Goal: Navigation & Orientation: Find specific page/section

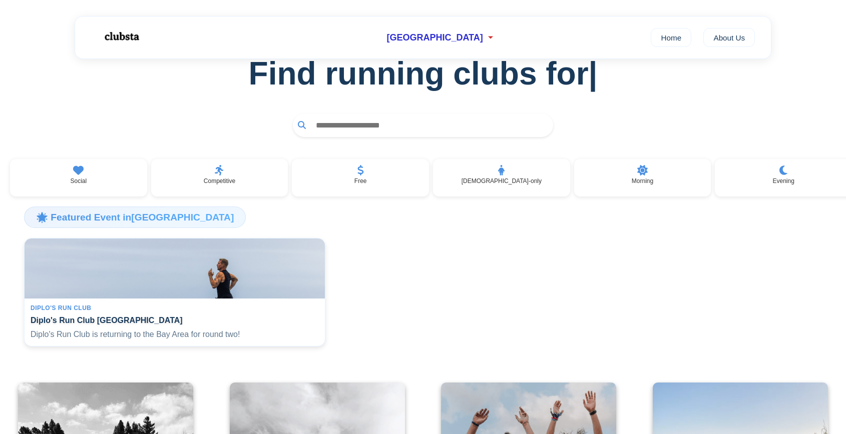
scroll to position [51, 0]
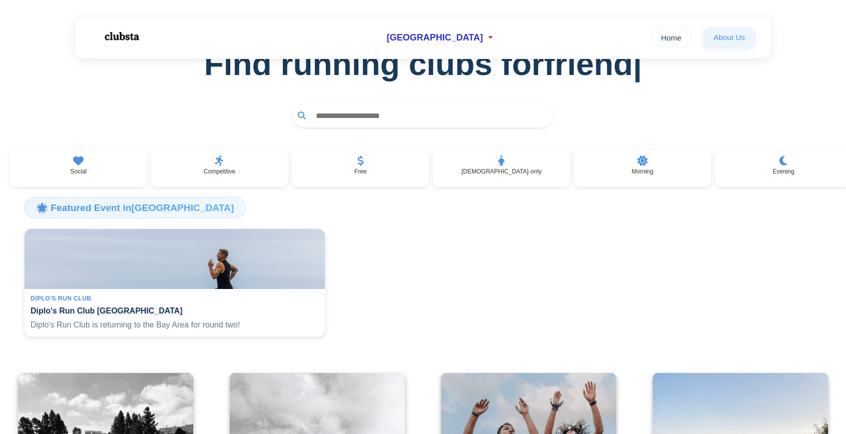
click at [736, 37] on link "About Us" at bounding box center [729, 37] width 52 height 19
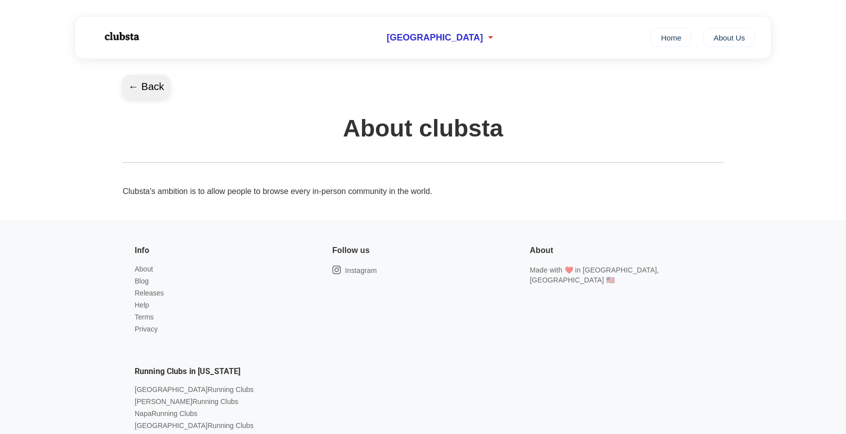
click at [148, 94] on button "← Back" at bounding box center [146, 87] width 48 height 24
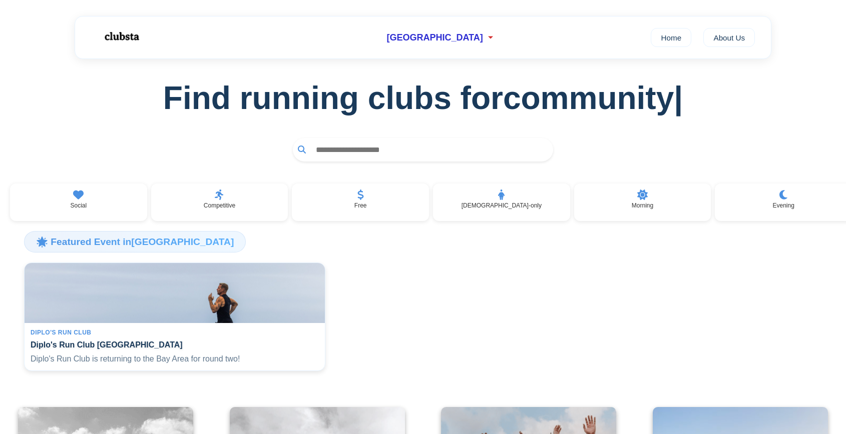
scroll to position [16, 0]
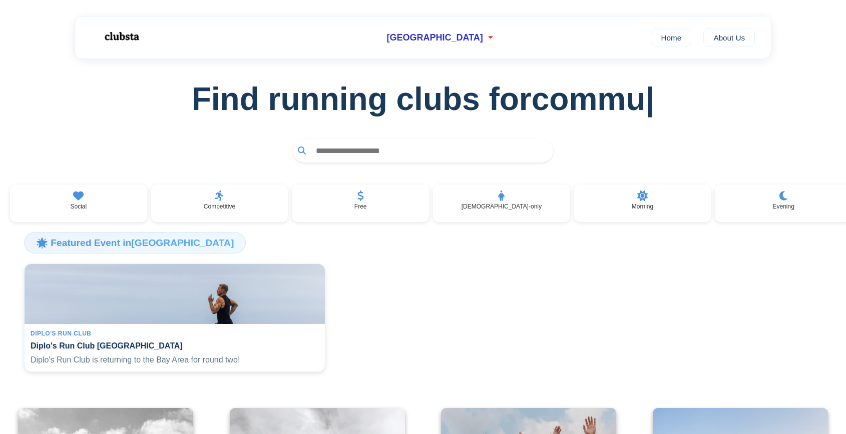
click at [198, 146] on div at bounding box center [423, 151] width 814 height 24
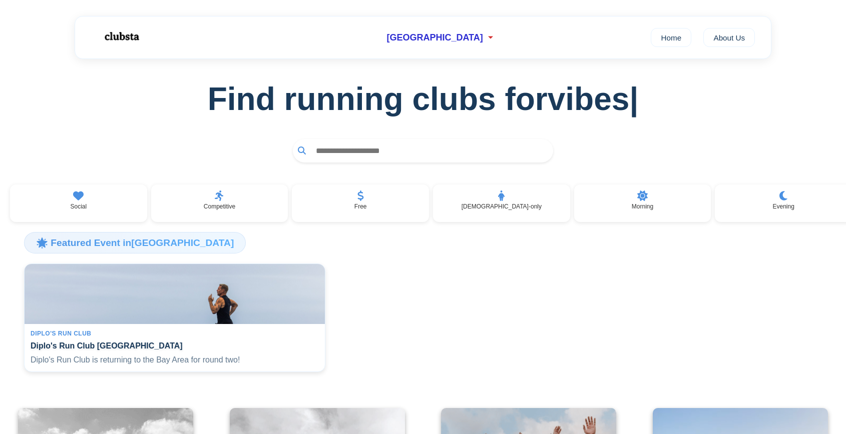
scroll to position [22, 0]
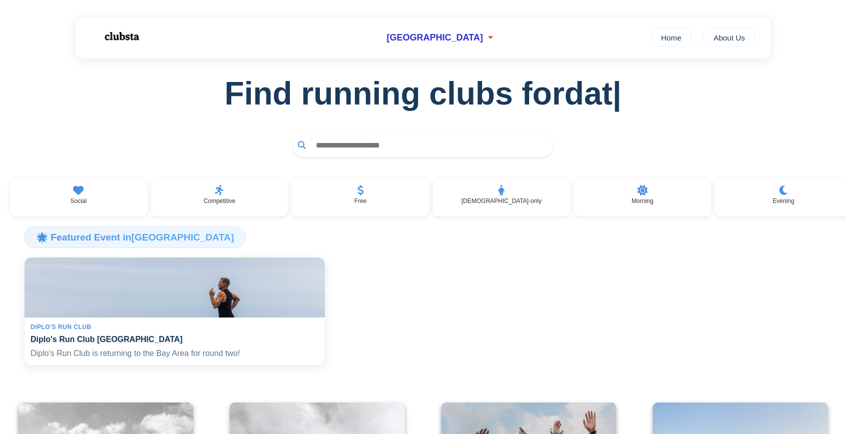
click at [271, 344] on h4 "Diplo's Run Club [GEOGRAPHIC_DATA]" at bounding box center [175, 340] width 288 height 10
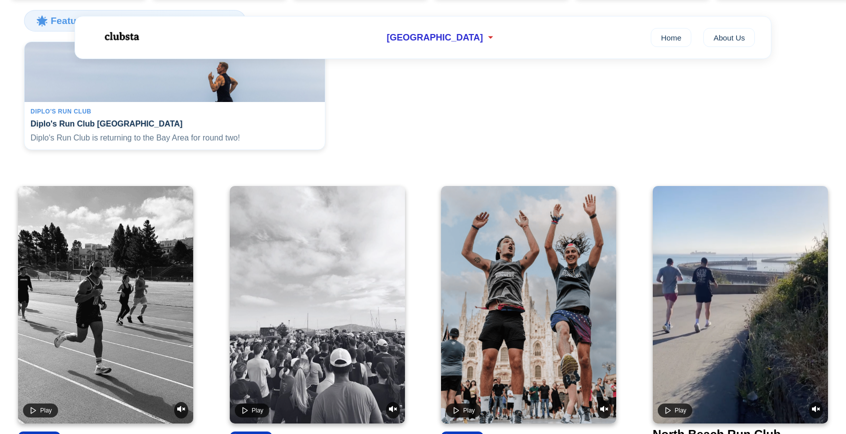
scroll to position [0, 0]
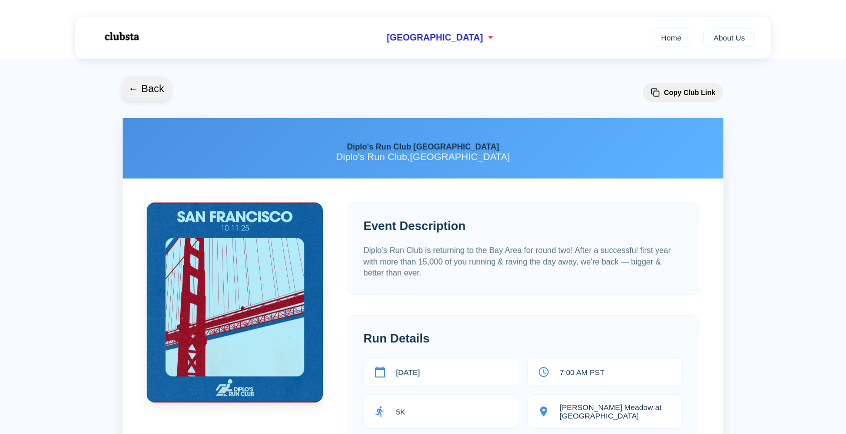
click at [146, 80] on button "← Back" at bounding box center [146, 89] width 48 height 24
